Goal: Information Seeking & Learning: Learn about a topic

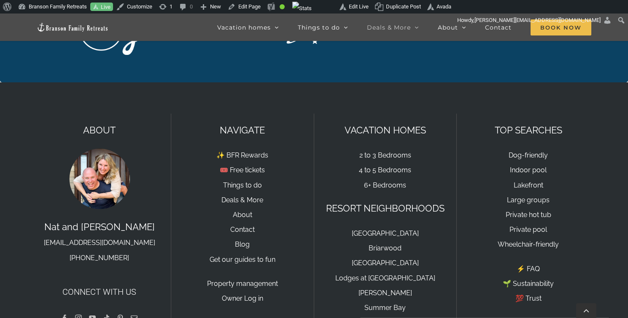
scroll to position [1992, 0]
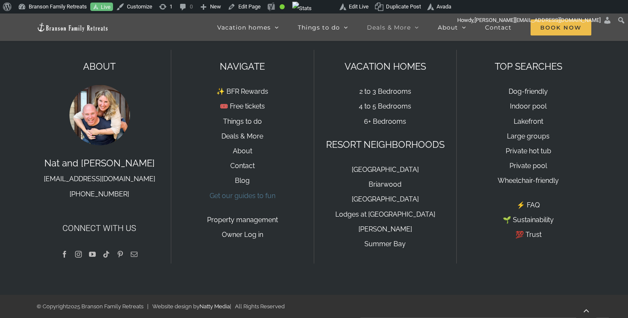
click at [252, 196] on link "Get our guides to fun" at bounding box center [243, 196] width 66 height 8
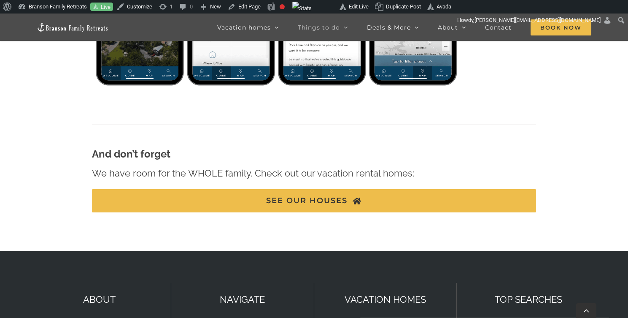
scroll to position [590, 0]
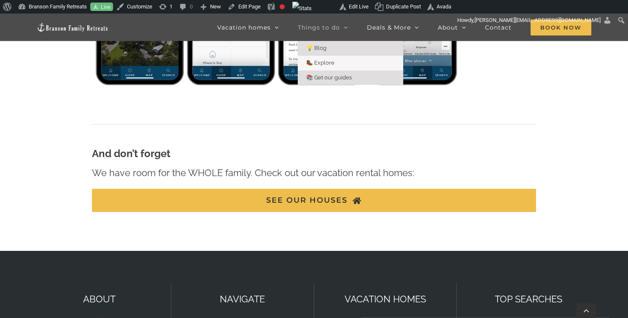
click at [318, 50] on span "💡 Blog" at bounding box center [316, 48] width 20 height 6
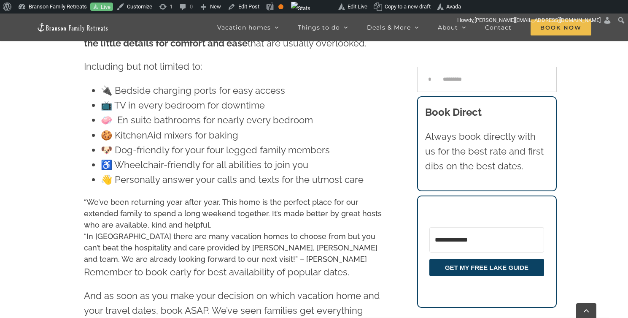
scroll to position [7535, 0]
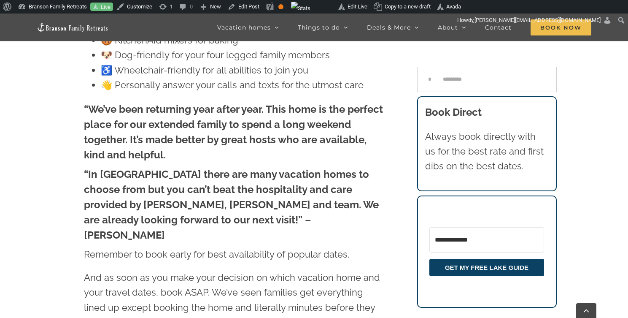
scroll to position [7596, 0]
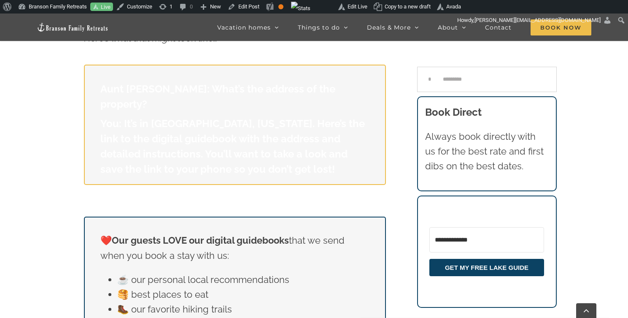
scroll to position [5608, 0]
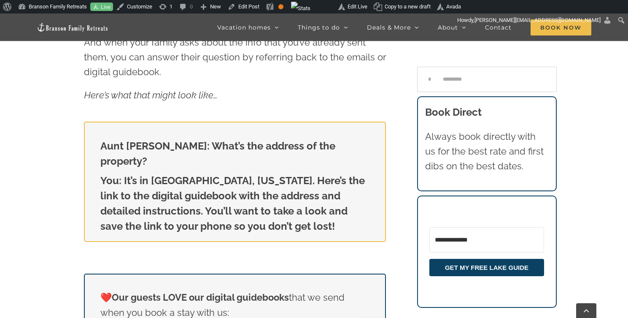
scroll to position [5493, 0]
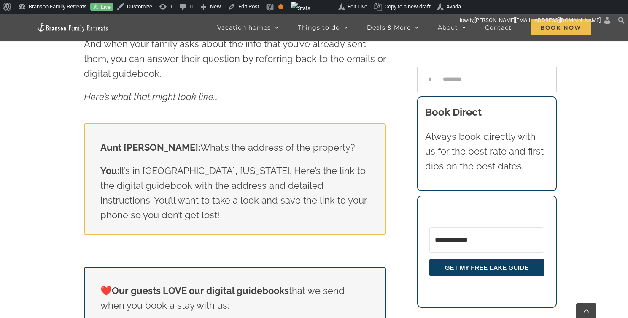
scroll to position [5549, 0]
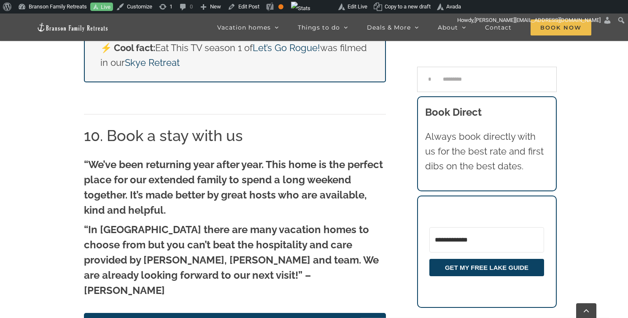
scroll to position [7462, 0]
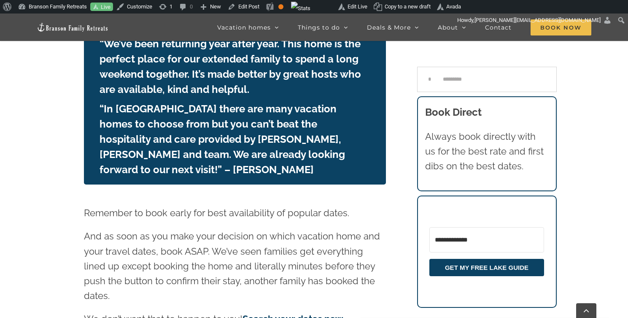
scroll to position [7786, 0]
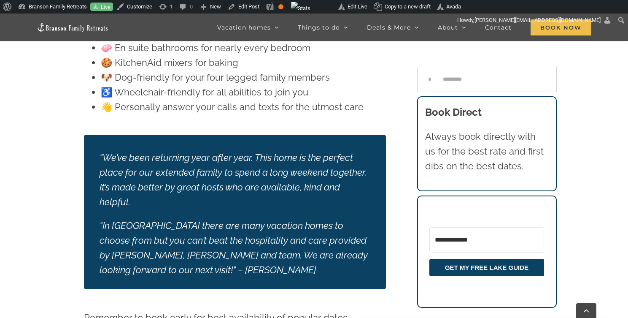
scroll to position [7694, 0]
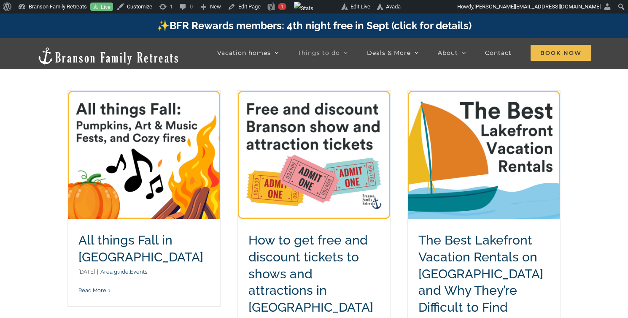
click at [318, 240] on link "How to get free and discount tickets to shows and attractions in [GEOGRAPHIC_DA…" at bounding box center [310, 273] width 125 height 82
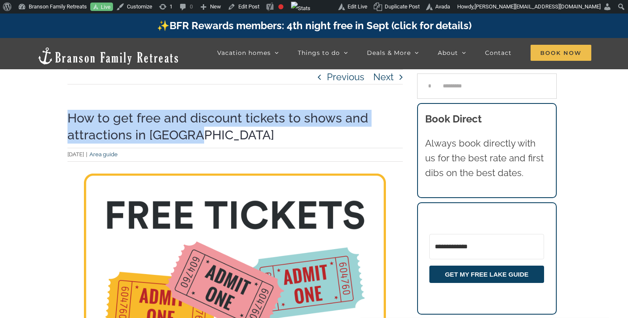
drag, startPoint x: 197, startPoint y: 137, endPoint x: 67, endPoint y: 120, distance: 130.5
click at [67, 120] on h1 "How to get free and discount tickets to shows and attractions in [GEOGRAPHIC_DA…" at bounding box center [235, 127] width 336 height 34
copy h1 "How to get free and discount tickets to shows and attractions in [GEOGRAPHIC_DA…"
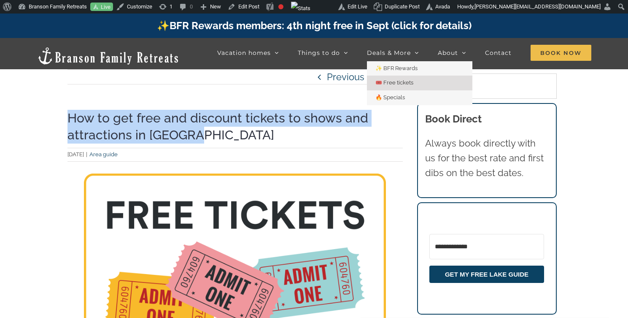
click at [391, 83] on span "🎟️ Free tickets" at bounding box center [394, 82] width 38 height 6
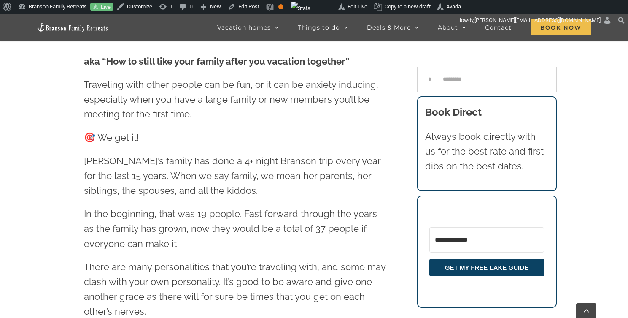
scroll to position [374, 0]
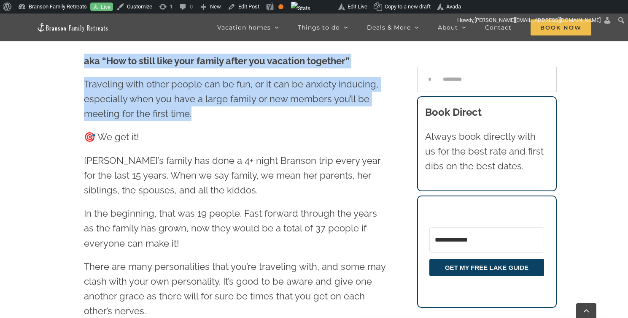
drag, startPoint x: 85, startPoint y: 62, endPoint x: 197, endPoint y: 114, distance: 122.9
click at [197, 114] on div "aka “How to still like your family after you vacation together” Traveling with …" at bounding box center [235, 213] width 302 height 318
copy div "aka “How to still like your family after you vacation together” Traveling with …"
